Goal: Information Seeking & Learning: Learn about a topic

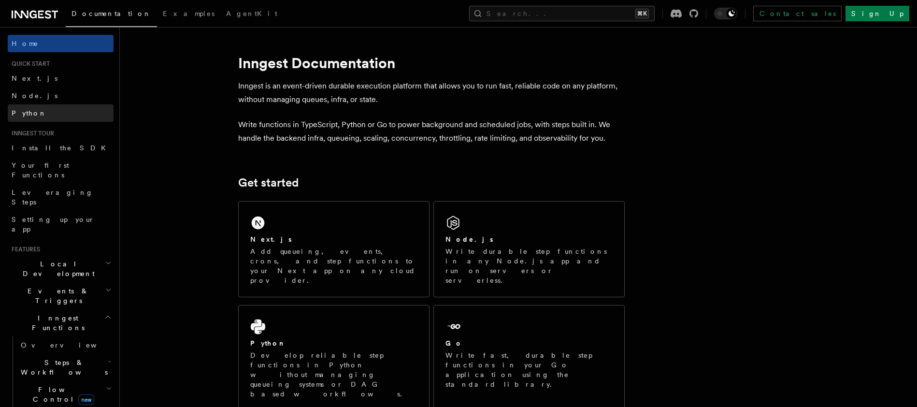
click at [48, 110] on link "Python" at bounding box center [61, 112] width 106 height 17
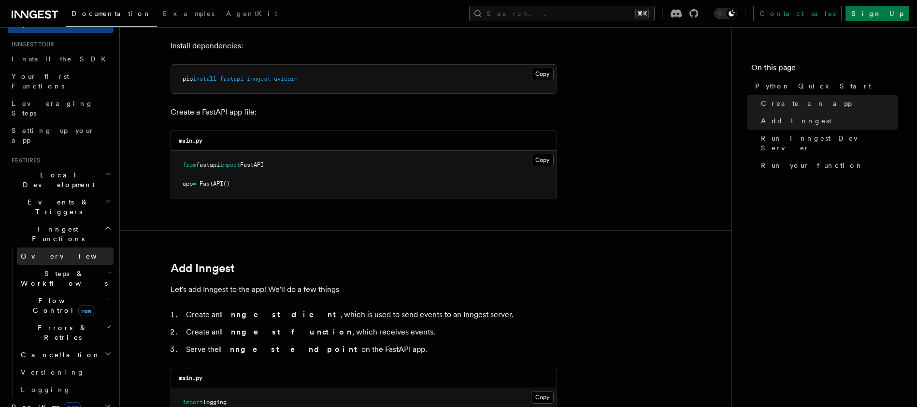
scroll to position [147, 0]
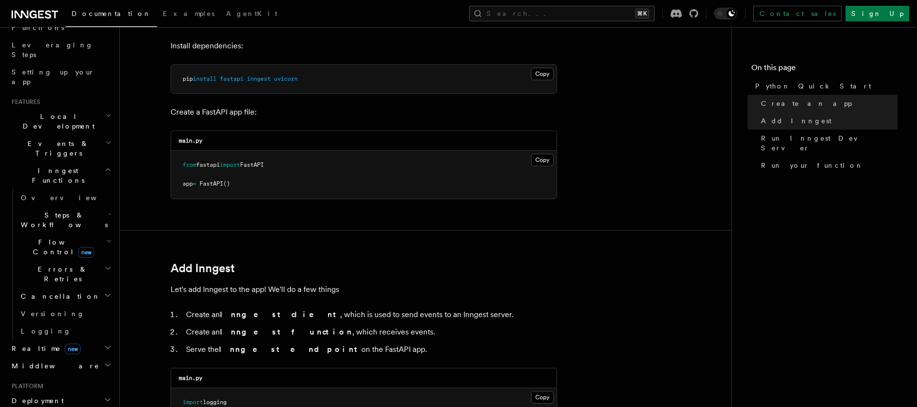
click at [74, 210] on span "Steps & Workflows" at bounding box center [62, 219] width 91 height 19
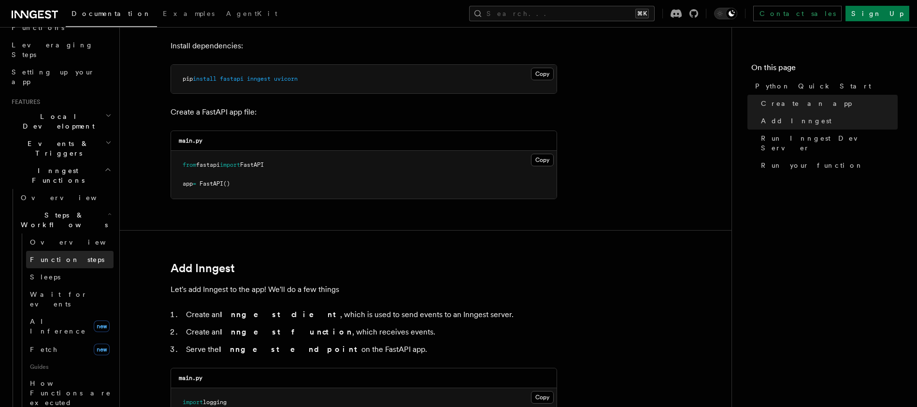
click at [61, 256] on span "Function steps" at bounding box center [67, 260] width 74 height 8
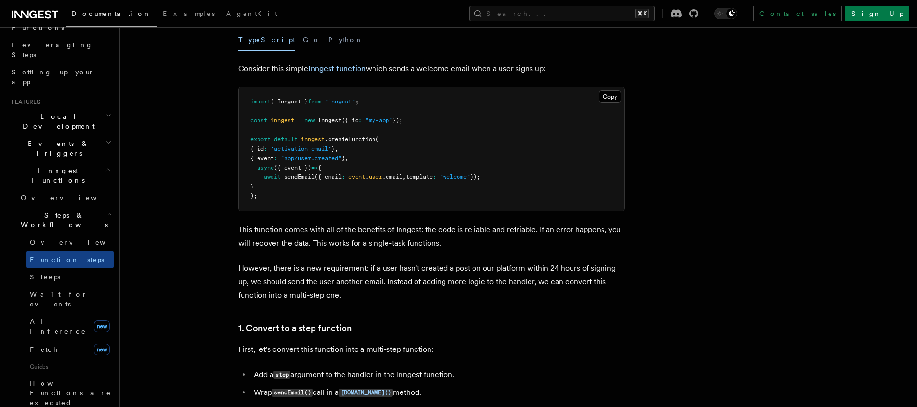
scroll to position [224, 0]
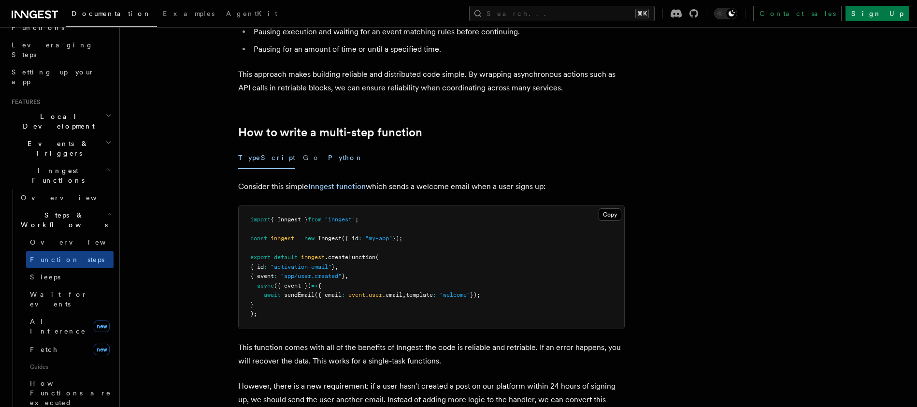
click at [328, 160] on button "Python" at bounding box center [345, 158] width 35 height 22
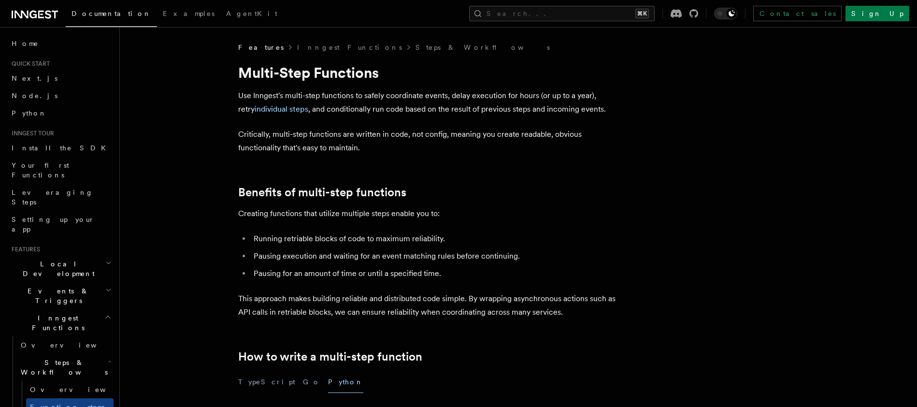
click at [36, 8] on link at bounding box center [35, 14] width 46 height 14
